Goal: Find specific page/section: Find specific page/section

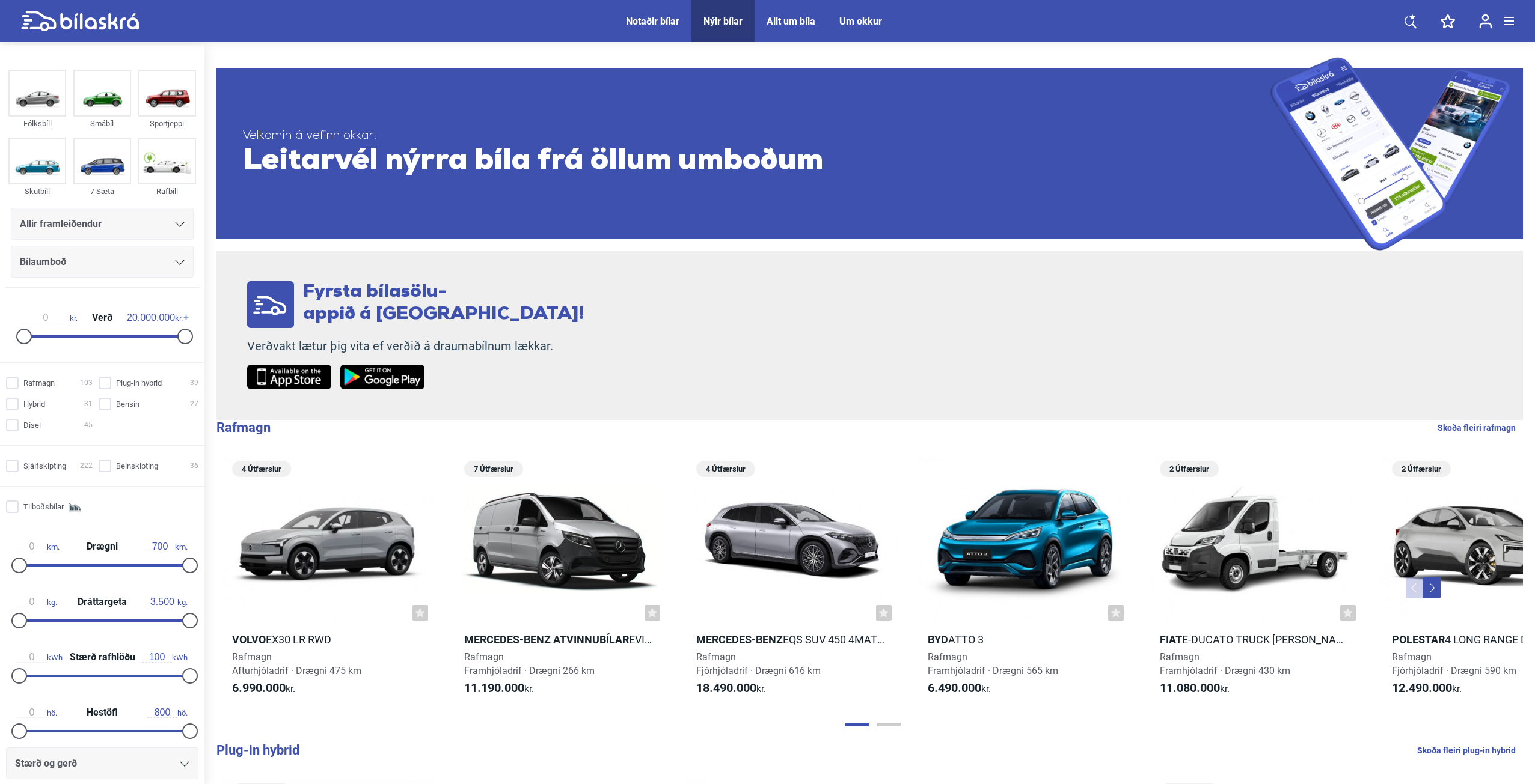
click at [178, 223] on icon at bounding box center [179, 225] width 9 height 5
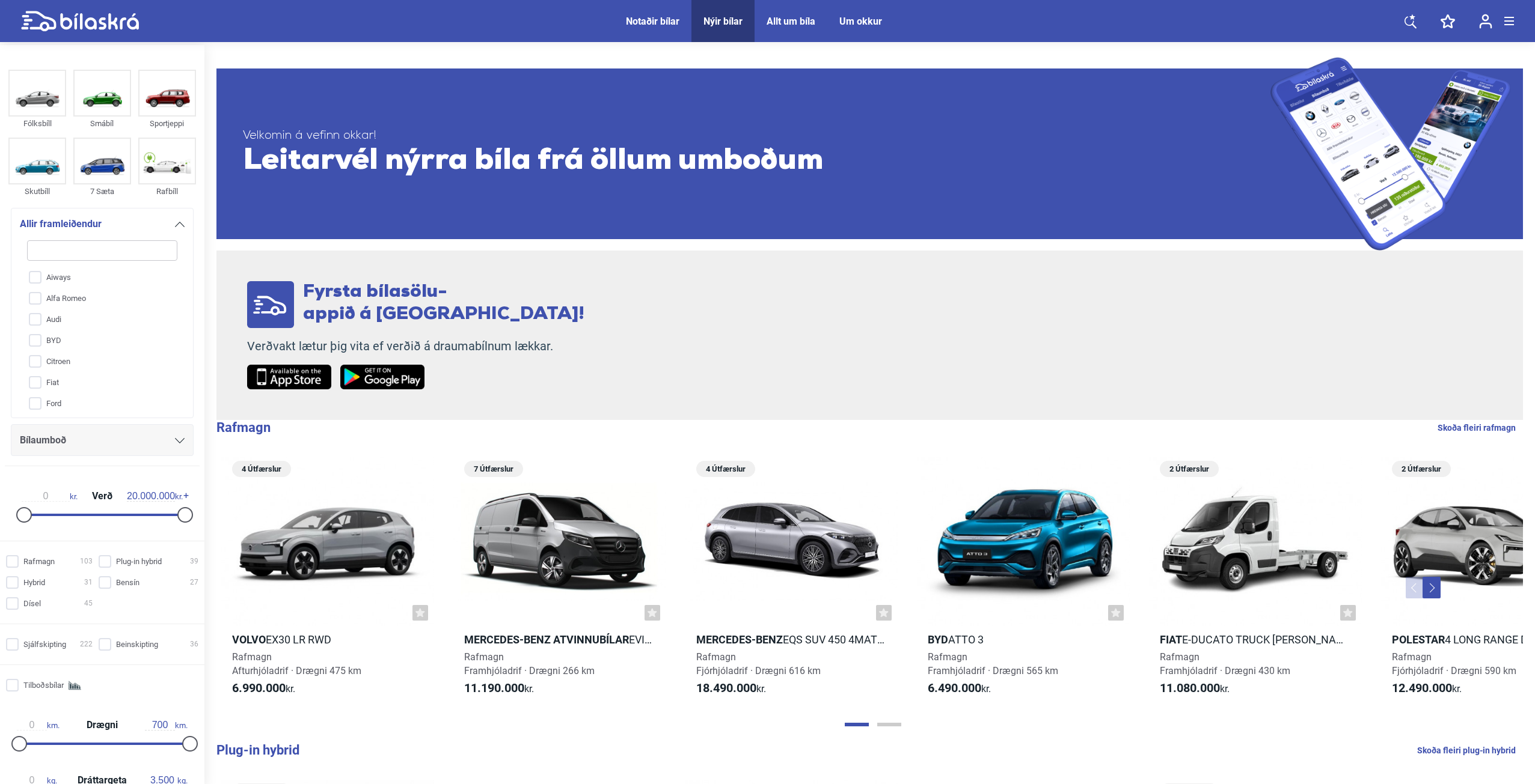
type input "v"
checkbox input "false"
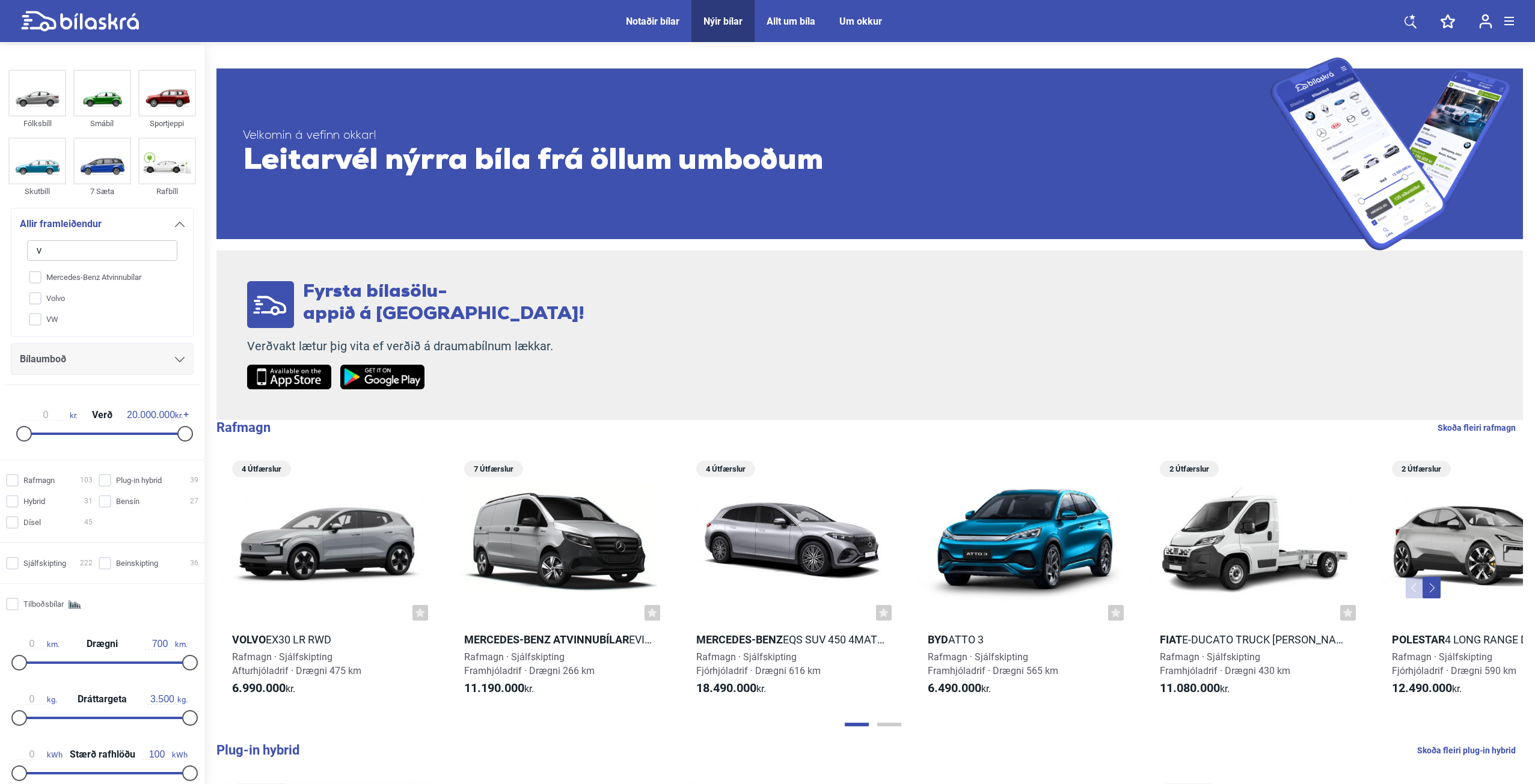
type input "vo"
checkbox input "false"
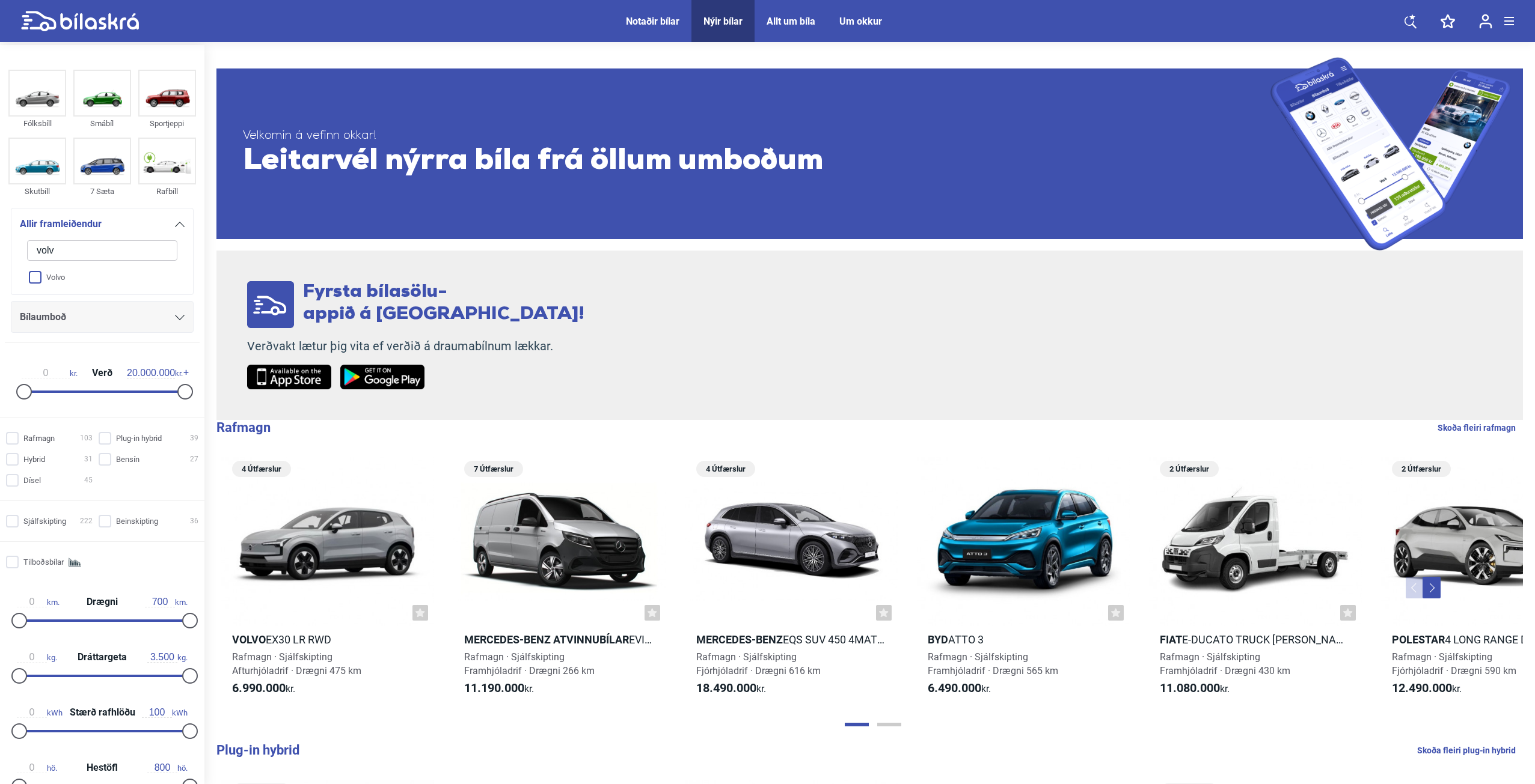
type input "volv"
click at [39, 273] on input "Volvo" at bounding box center [94, 278] width 151 height 21
checkbox input "true"
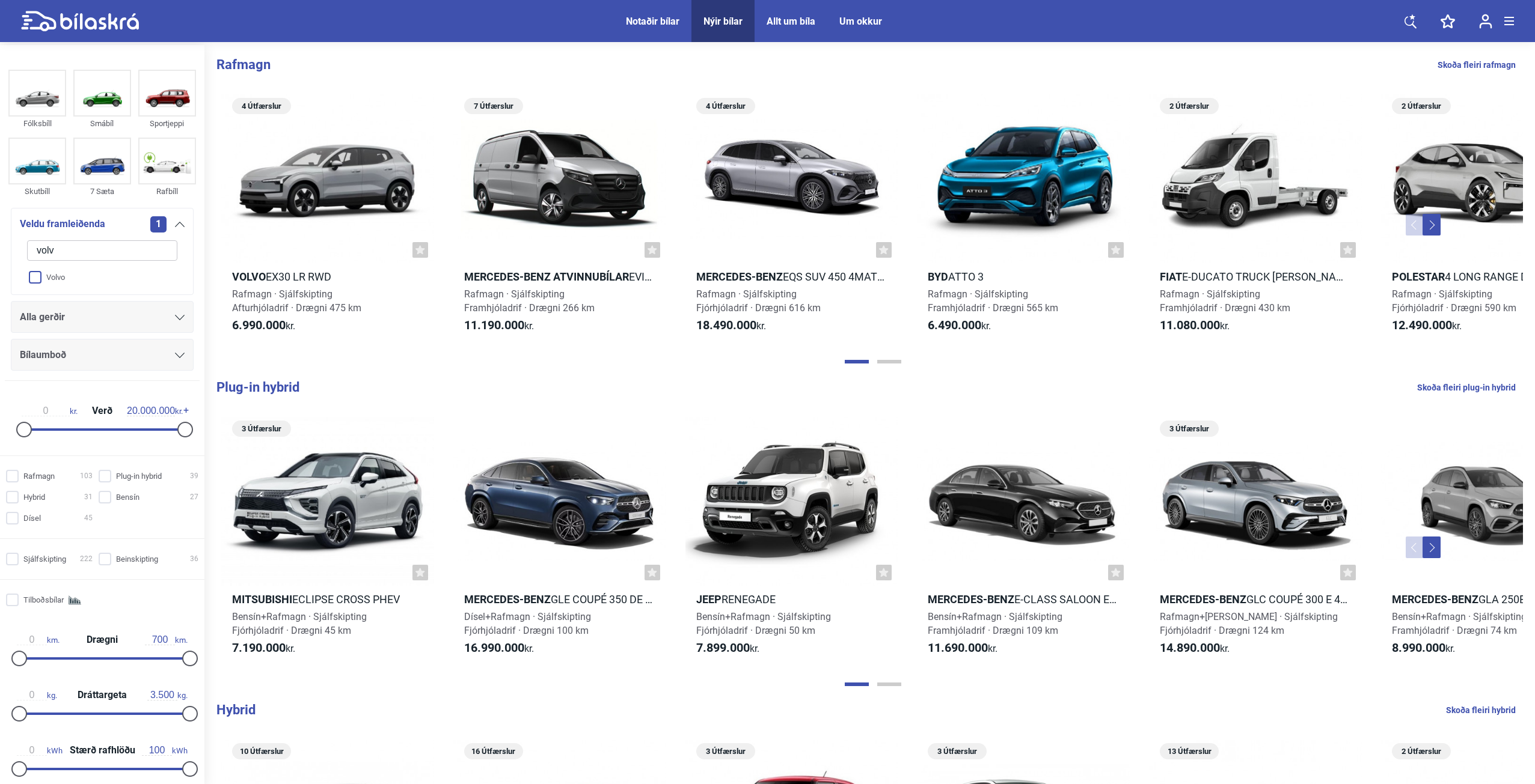
checkbox input "false"
